Goal: Task Accomplishment & Management: Manage account settings

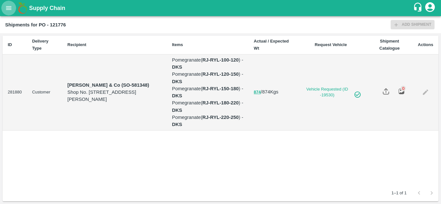
click at [7, 9] on icon "open drawer" at bounding box center [8, 8] width 5 height 4
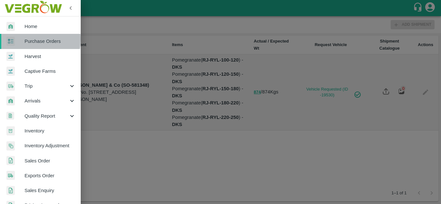
click at [20, 39] on div at bounding box center [15, 41] width 18 height 9
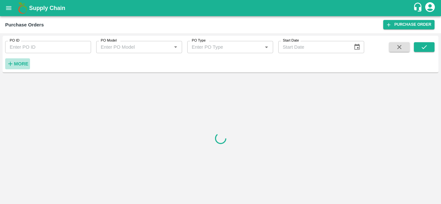
click at [19, 61] on h6 "More" at bounding box center [21, 64] width 15 height 8
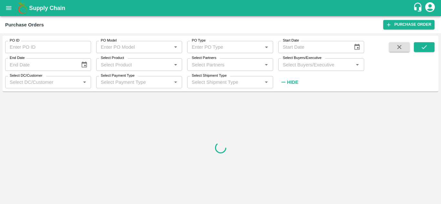
click at [294, 62] on input "Select Buyers/Executive" at bounding box center [315, 64] width 71 height 8
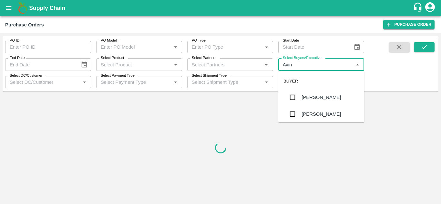
type input "Avina"
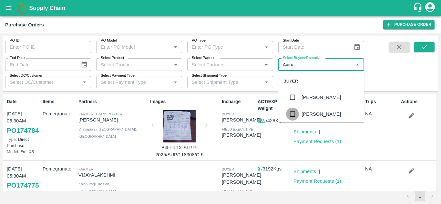
click at [296, 116] on input "checkbox" at bounding box center [292, 114] width 13 height 13
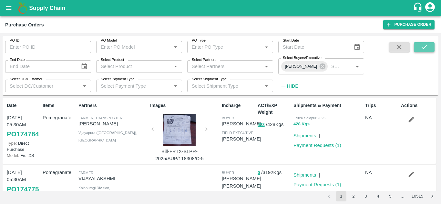
click at [430, 47] on button "submit" at bounding box center [424, 47] width 21 height 10
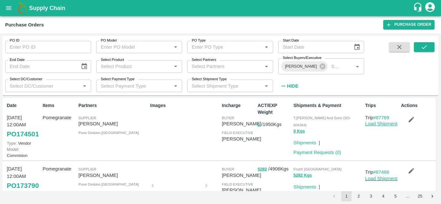
click at [379, 126] on link "Load Shipment" at bounding box center [381, 123] width 32 height 5
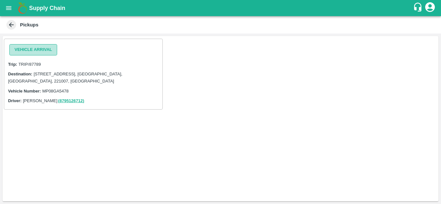
click at [22, 53] on button "Vehicle Arrival" at bounding box center [33, 49] width 48 height 11
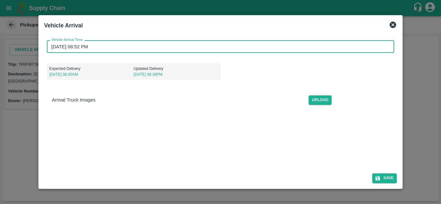
click at [52, 47] on input "[DATE] 08:52 PM" at bounding box center [218, 46] width 343 height 12
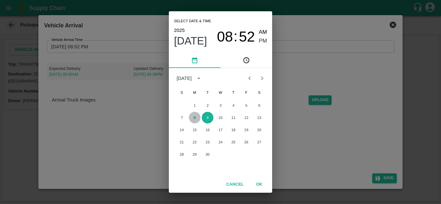
click at [192, 116] on button "8" at bounding box center [195, 118] width 12 height 12
type input "[DATE] 08:52 PM"
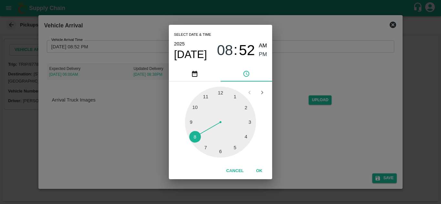
click at [264, 170] on button "OK" at bounding box center [259, 171] width 21 height 11
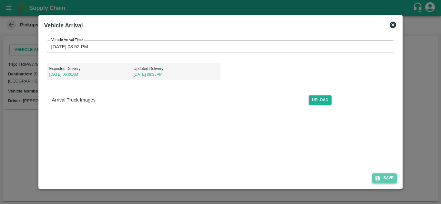
click at [386, 178] on button "Save" at bounding box center [384, 178] width 25 height 9
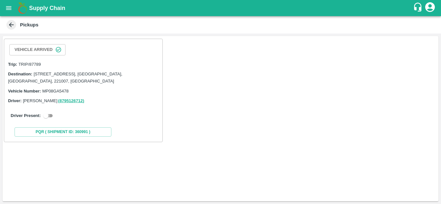
click at [45, 115] on input "checkbox" at bounding box center [45, 116] width 23 height 8
checkbox input "true"
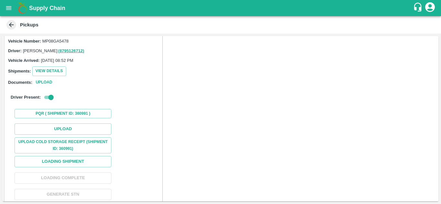
scroll to position [50, 0]
click at [66, 128] on button "Upload" at bounding box center [63, 128] width 97 height 11
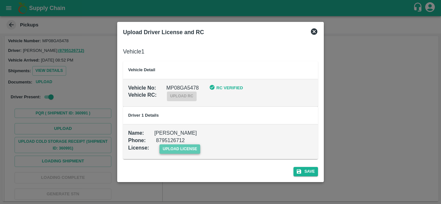
click at [184, 148] on span "upload license" at bounding box center [179, 149] width 41 height 9
click at [0, 0] on input "upload license" at bounding box center [0, 0] width 0 height 0
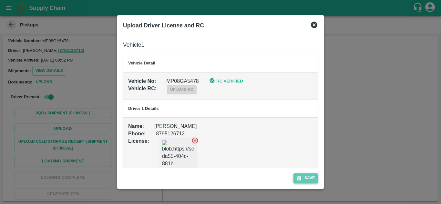
click at [307, 181] on button "Save" at bounding box center [305, 178] width 25 height 9
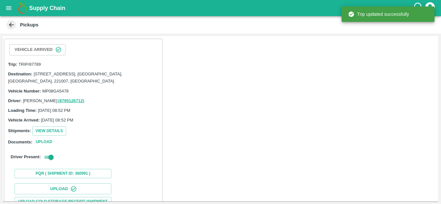
scroll to position [99, 0]
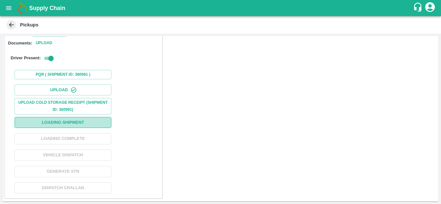
click at [66, 124] on button "Loading Shipment" at bounding box center [63, 122] width 97 height 11
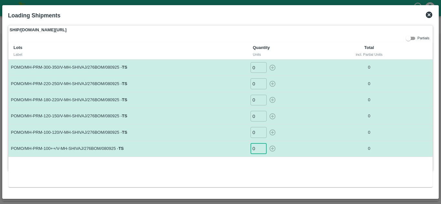
click at [258, 149] on input "0" at bounding box center [258, 149] width 16 height 11
type input "12"
click at [255, 132] on input "0" at bounding box center [258, 132] width 16 height 11
type input "21"
click at [257, 116] on input "0" at bounding box center [258, 116] width 16 height 11
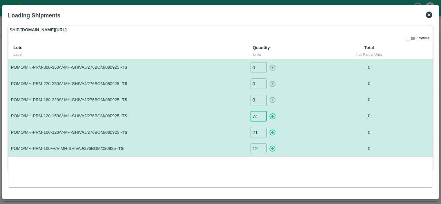
type input "74"
click at [255, 102] on input "0" at bounding box center [258, 100] width 16 height 11
type input "2"
type input "40"
click at [258, 80] on input "0" at bounding box center [258, 83] width 16 height 11
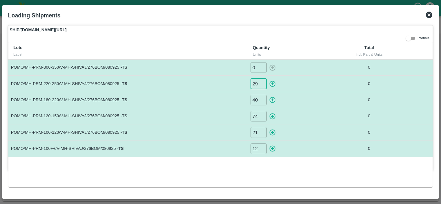
type input "29"
click at [257, 63] on input "0" at bounding box center [258, 67] width 16 height 11
type input "39"
click at [172, 102] on td "POMO/MH-PRM-180-220/V-MH-SHIVAJ/276BOM/080925 - TS" at bounding box center [127, 100] width 239 height 16
click at [272, 148] on icon "button" at bounding box center [272, 148] width 7 height 7
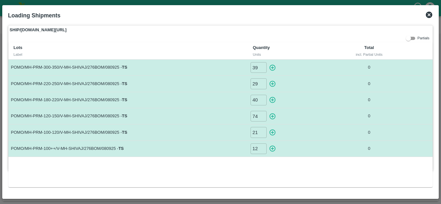
type input "0"
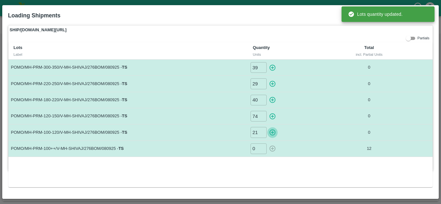
click at [273, 136] on icon "button" at bounding box center [272, 132] width 7 height 7
type input "0"
click at [273, 116] on icon "button" at bounding box center [272, 116] width 6 height 6
type input "0"
click at [272, 99] on icon "button" at bounding box center [272, 99] width 7 height 7
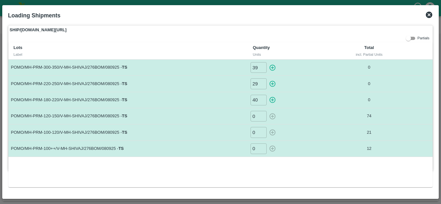
type input "0"
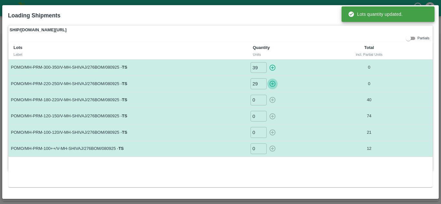
click at [271, 86] on icon "button" at bounding box center [272, 83] width 7 height 7
type input "0"
click at [273, 68] on icon "button" at bounding box center [272, 67] width 7 height 7
type input "0"
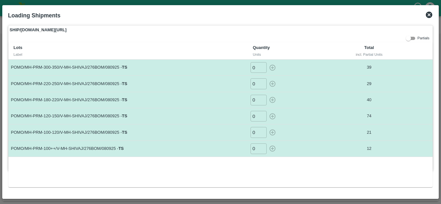
click at [429, 14] on icon at bounding box center [429, 15] width 8 height 8
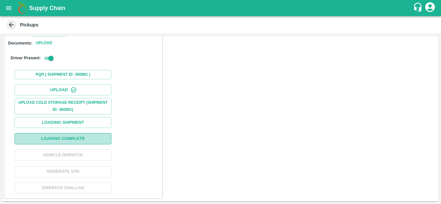
click at [63, 138] on button "Loading Complete" at bounding box center [63, 138] width 97 height 11
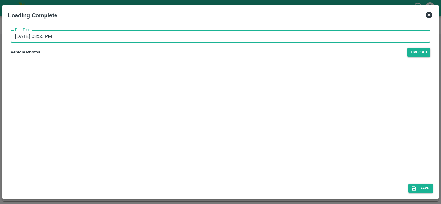
click at [18, 37] on input "[DATE] 08:55 PM" at bounding box center [218, 36] width 415 height 12
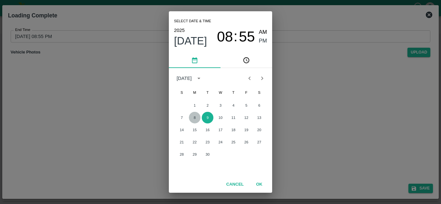
click at [193, 116] on button "8" at bounding box center [195, 118] width 12 height 12
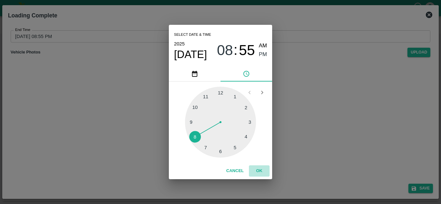
click at [261, 167] on button "OK" at bounding box center [259, 171] width 21 height 11
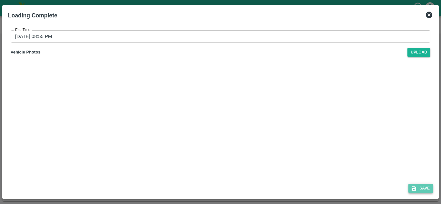
click at [421, 188] on button "Save" at bounding box center [420, 188] width 25 height 9
type input "[DATE] 08:55 PM"
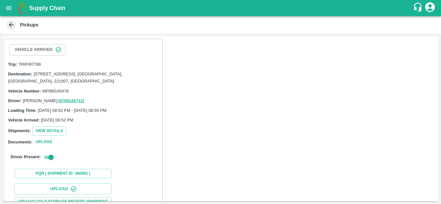
click at [30, 143] on label "Documents:" at bounding box center [20, 142] width 24 height 5
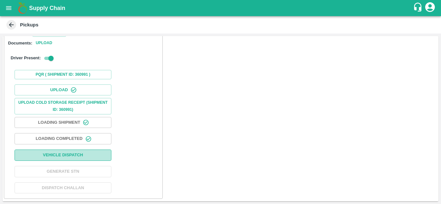
click at [62, 159] on button "Vehicle Dispatch" at bounding box center [63, 155] width 97 height 11
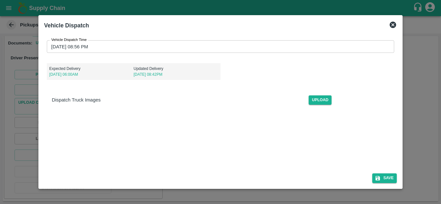
click at [392, 25] on icon at bounding box center [392, 25] width 6 height 6
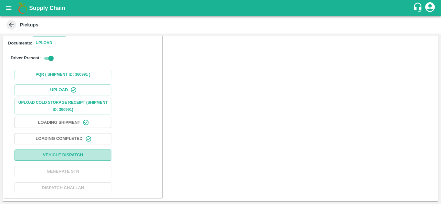
click at [56, 156] on button "Vehicle Dispatch" at bounding box center [63, 155] width 97 height 11
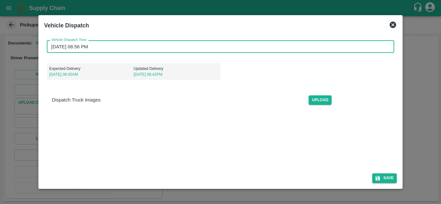
click at [52, 45] on input "[DATE] 08:56 PM" at bounding box center [218, 46] width 343 height 12
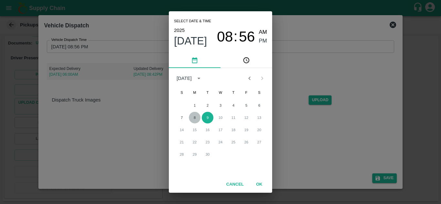
click at [193, 115] on button "8" at bounding box center [195, 118] width 12 height 12
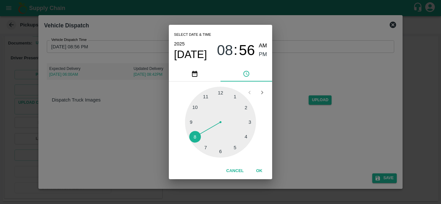
click at [196, 106] on div at bounding box center [220, 122] width 71 height 71
type input "[DATE] 10:56 PM"
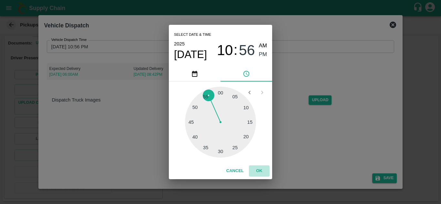
click at [262, 171] on button "OK" at bounding box center [259, 171] width 21 height 11
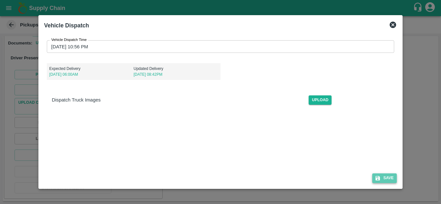
click at [387, 178] on button "Save" at bounding box center [384, 178] width 25 height 9
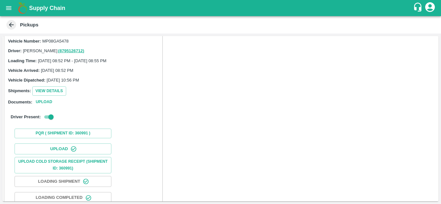
scroll to position [100, 0]
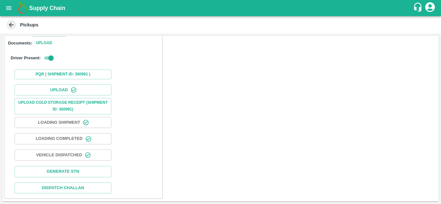
click at [11, 29] on span at bounding box center [11, 25] width 10 height 10
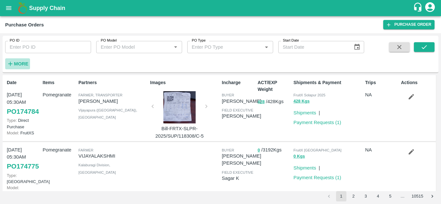
click at [27, 66] on strong "More" at bounding box center [21, 63] width 15 height 5
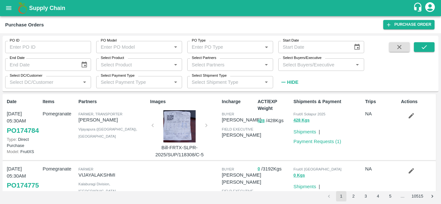
click at [302, 62] on input "Select Buyers/Executive" at bounding box center [315, 64] width 71 height 8
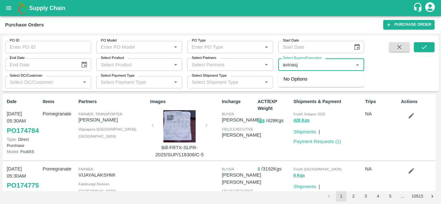
type input "[PERSON_NAME]"
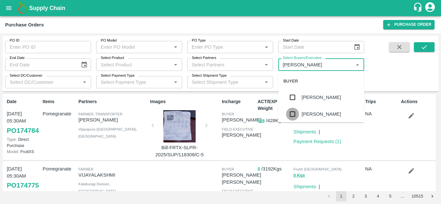
click at [288, 116] on input "checkbox" at bounding box center [292, 114] width 13 height 13
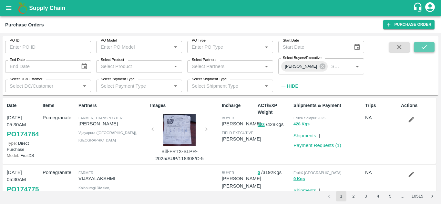
click at [422, 49] on icon "submit" at bounding box center [423, 47] width 7 height 7
